Goal: Task Accomplishment & Management: Manage account settings

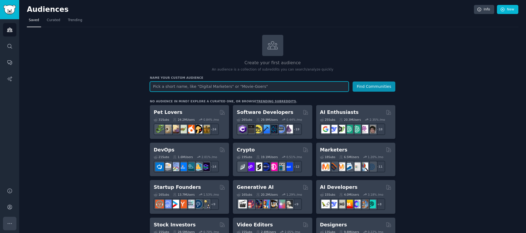
click at [15, 219] on button "More" at bounding box center [9, 222] width 13 height 13
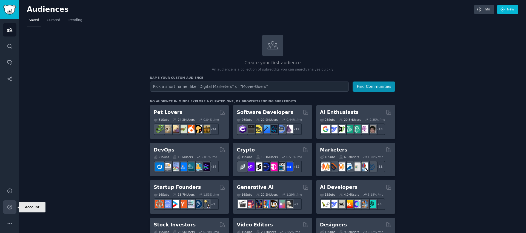
click at [12, 211] on link "Account" at bounding box center [9, 206] width 13 height 13
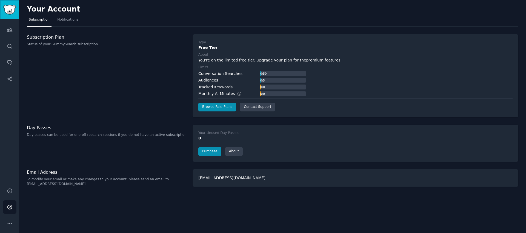
click at [8, 11] on img "Sidebar" at bounding box center [9, 10] width 13 height 10
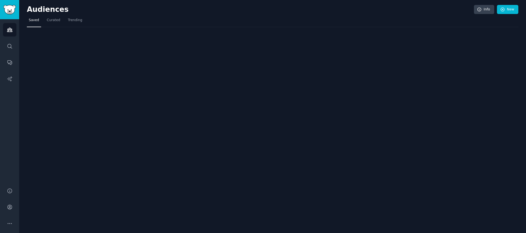
click at [8, 11] on img "Sidebar" at bounding box center [9, 10] width 13 height 10
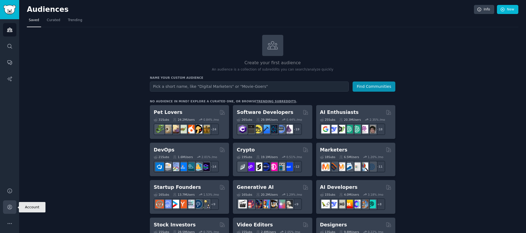
click at [9, 200] on link "Account" at bounding box center [9, 206] width 13 height 13
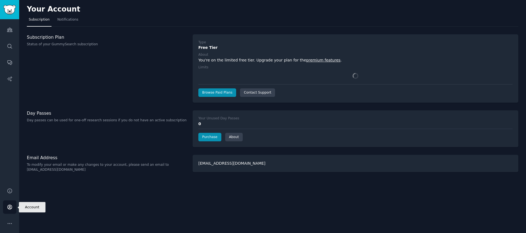
click at [10, 208] on icon "Sidebar" at bounding box center [10, 207] width 6 height 6
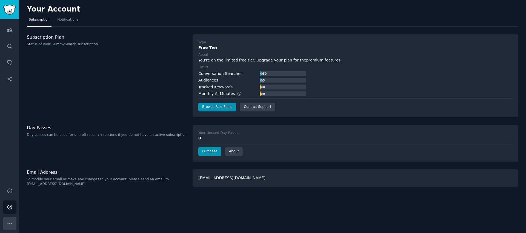
click at [9, 223] on icon "Sidebar" at bounding box center [10, 223] width 6 height 6
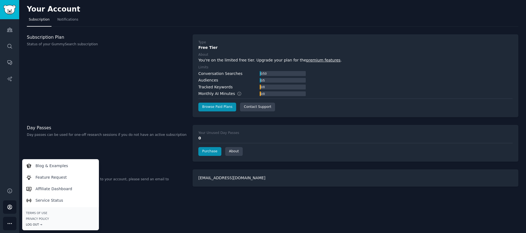
click at [32, 222] on div "Log Out →" at bounding box center [60, 224] width 69 height 4
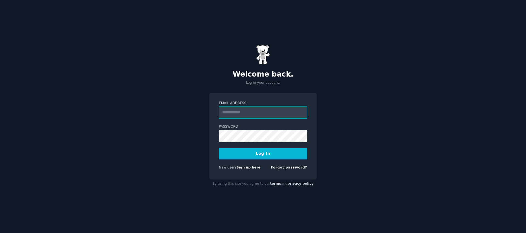
click at [232, 110] on input "Email Address" at bounding box center [263, 112] width 88 height 12
paste input "**********"
type input "**********"
click at [241, 151] on button "Log In" at bounding box center [263, 154] width 88 height 12
